Goal: Task Accomplishment & Management: Manage account settings

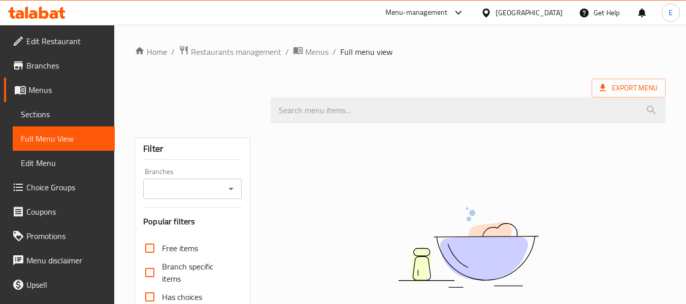
click at [533, 17] on div "United Arab Emirates" at bounding box center [529, 12] width 67 height 11
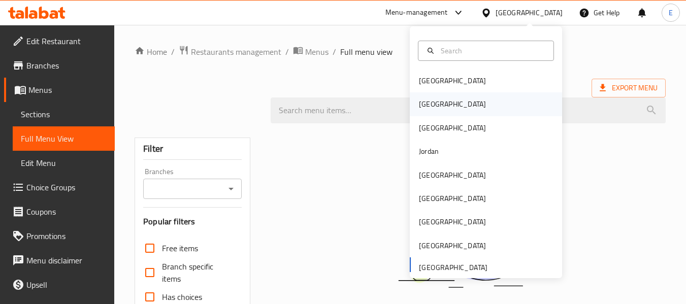
click at [447, 111] on div "[GEOGRAPHIC_DATA]" at bounding box center [486, 103] width 152 height 23
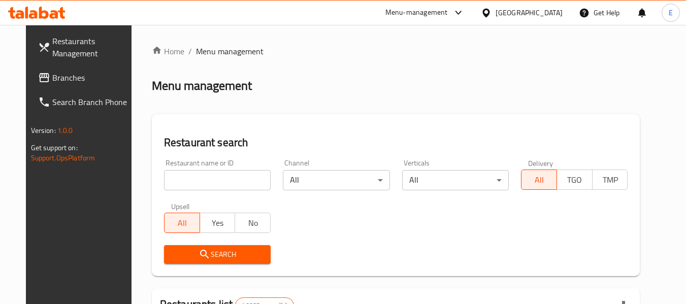
click at [62, 83] on span "Branches" at bounding box center [92, 78] width 80 height 12
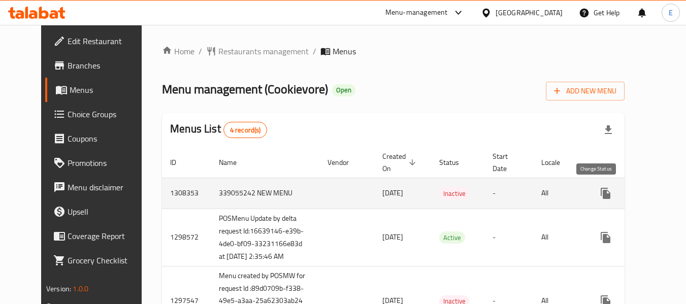
click at [624, 191] on icon "enhanced table" at bounding box center [630, 193] width 12 height 12
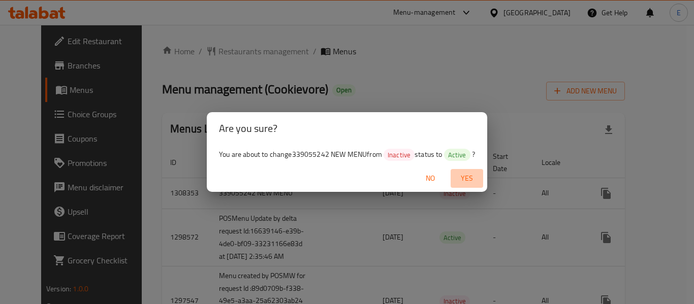
click at [473, 175] on span "Yes" at bounding box center [466, 178] width 24 height 13
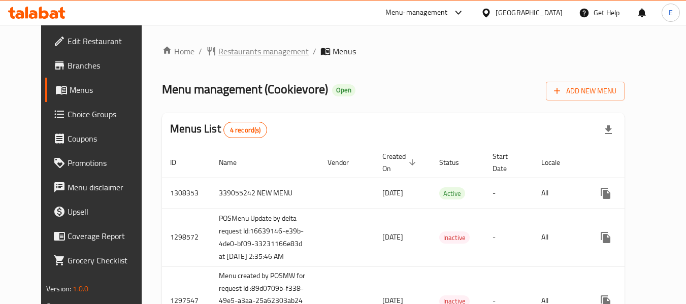
click at [218, 48] on span "Restaurants management" at bounding box center [263, 51] width 90 height 12
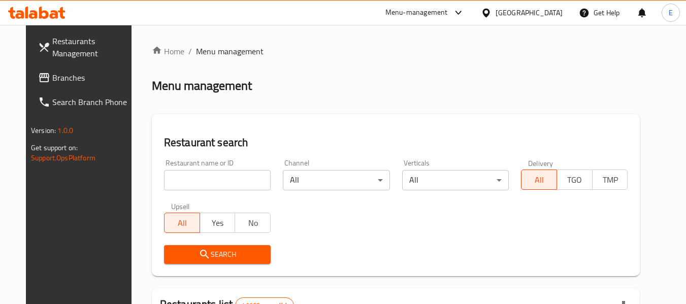
drag, startPoint x: 49, startPoint y: 74, endPoint x: 50, endPoint y: 80, distance: 5.7
click at [50, 75] on div at bounding box center [343, 152] width 686 height 304
click at [52, 80] on span "Branches" at bounding box center [92, 78] width 80 height 12
